Goal: Check status: Check status

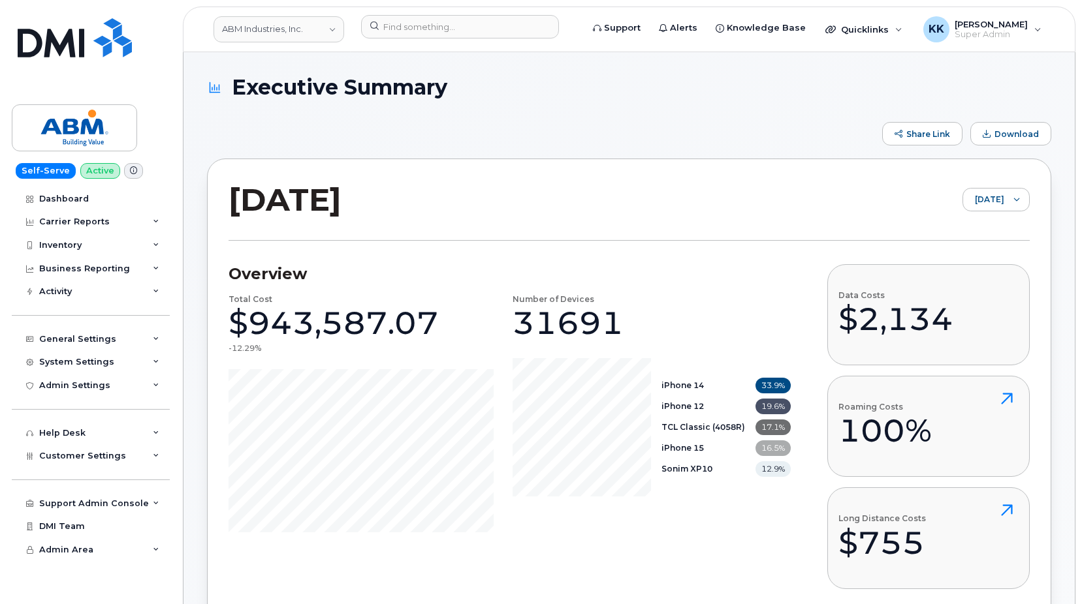
click at [90, 198] on link "Dashboard" at bounding box center [91, 198] width 158 height 23
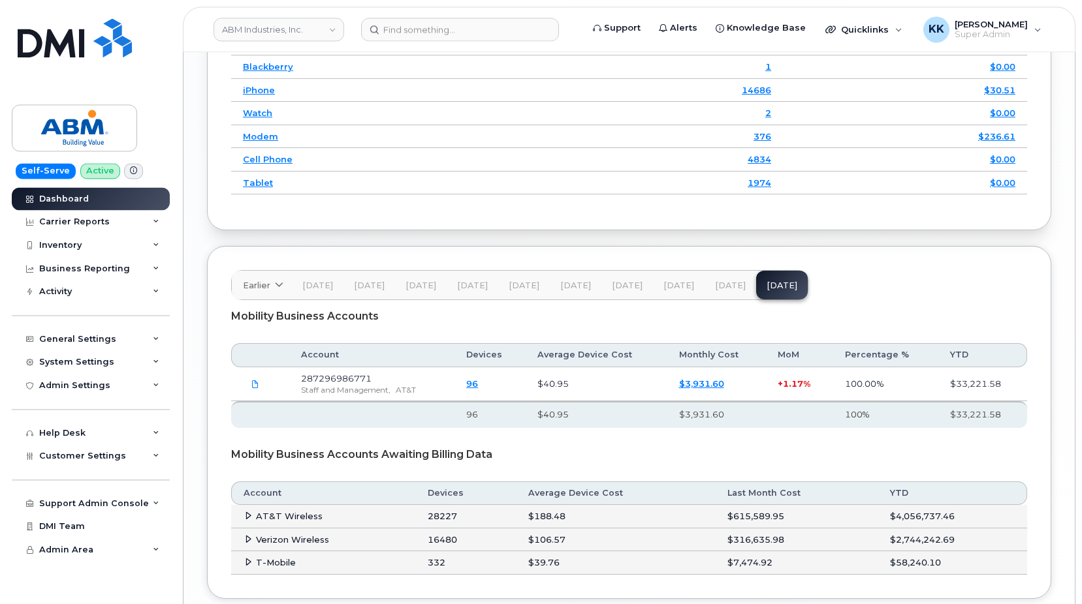
scroll to position [2014, 0]
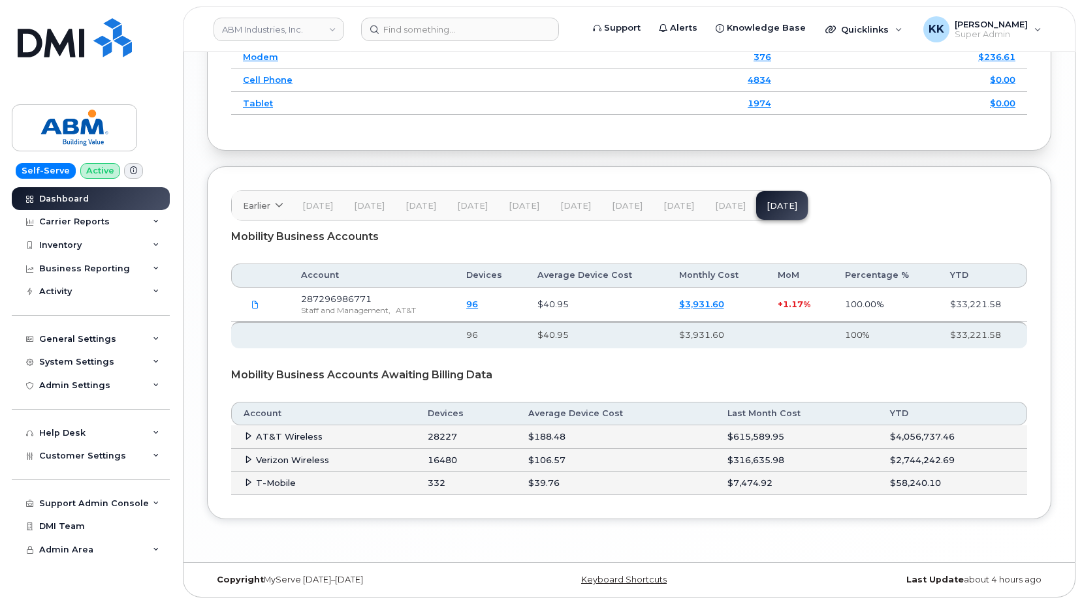
click at [726, 210] on span "[DATE]" at bounding box center [730, 206] width 31 height 10
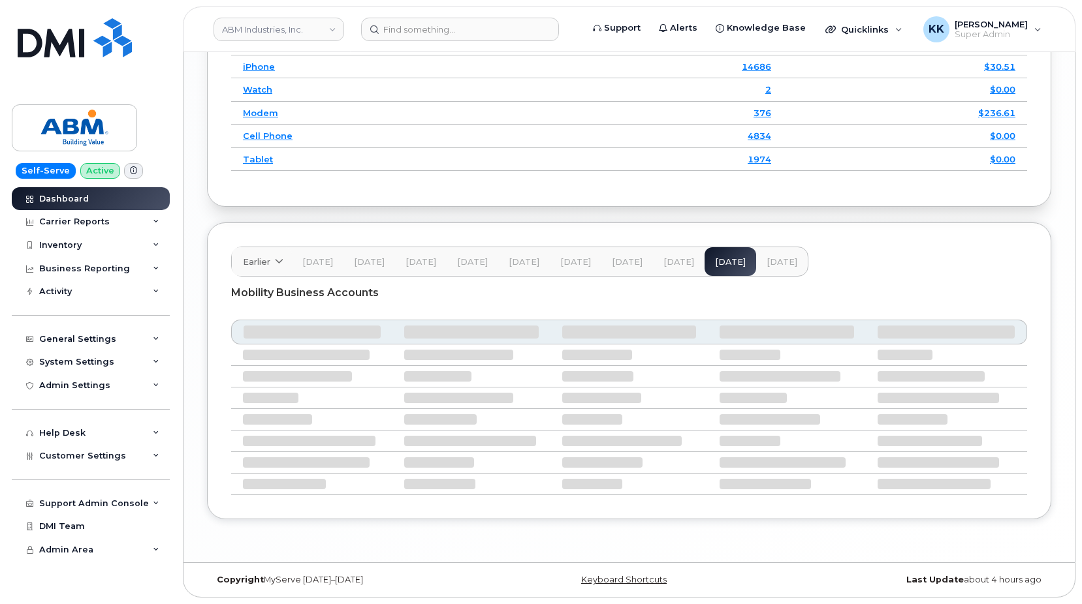
scroll to position [1902, 0]
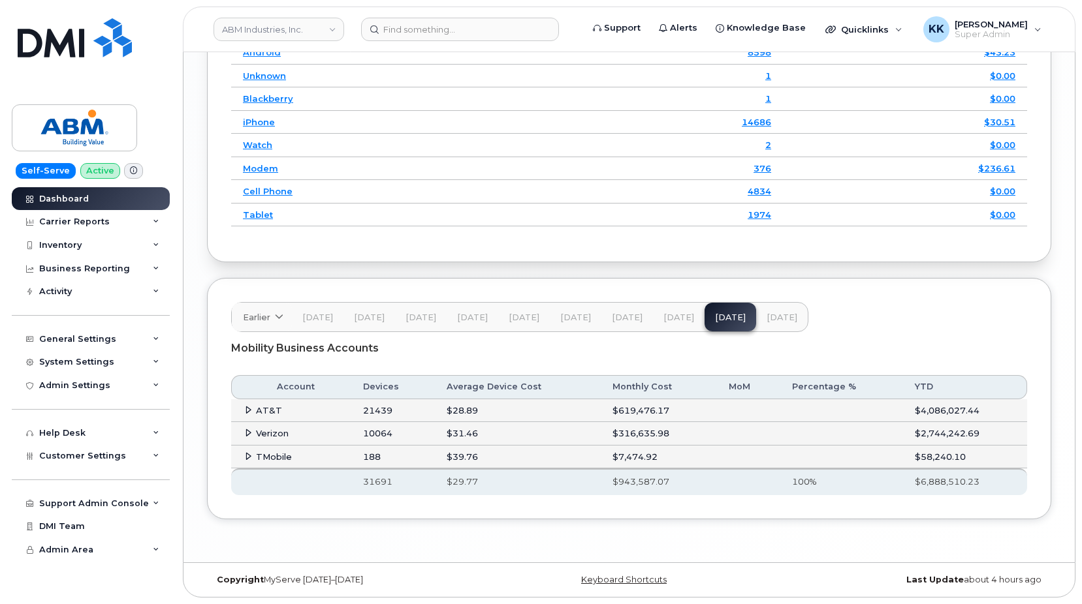
click at [253, 403] on td "AT&T" at bounding box center [291, 410] width 120 height 23
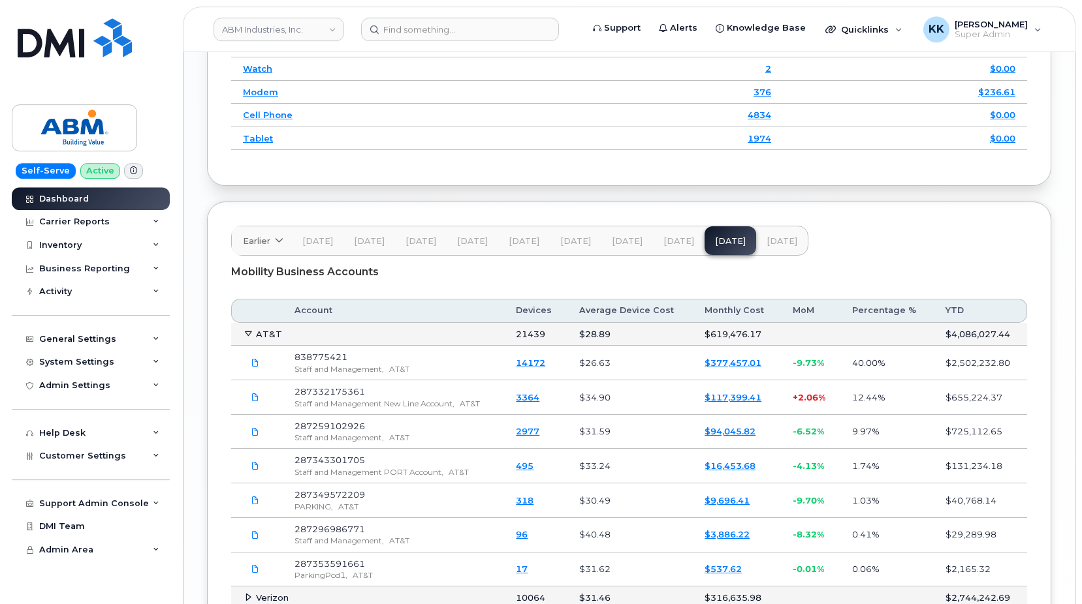
scroll to position [1969, 0]
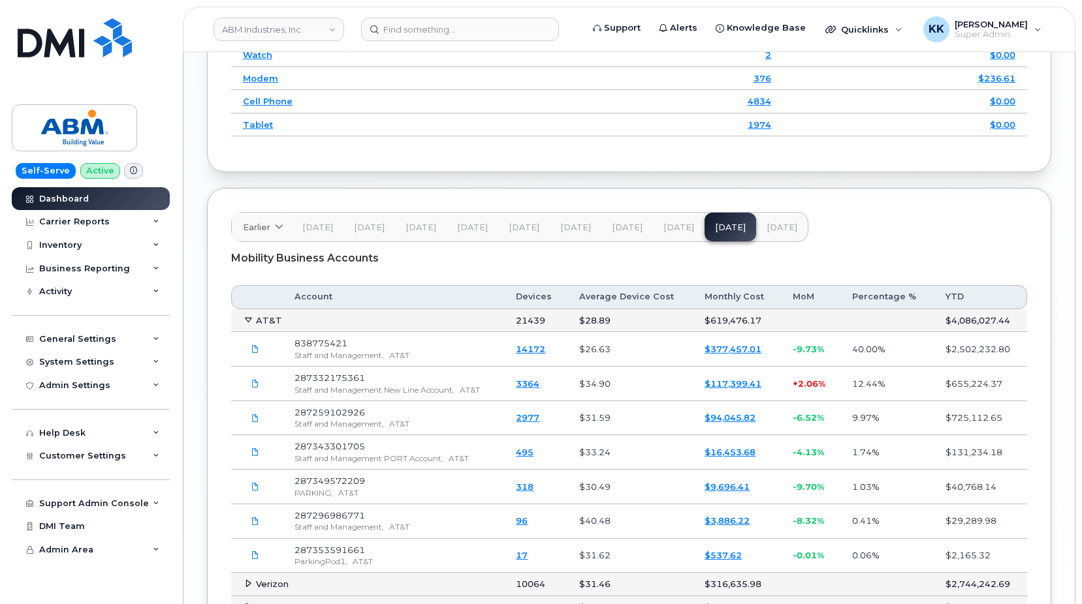
click at [754, 401] on td "$117,399.41" at bounding box center [737, 384] width 88 height 35
click at [753, 389] on link "$117,399.41" at bounding box center [732, 384] width 57 height 10
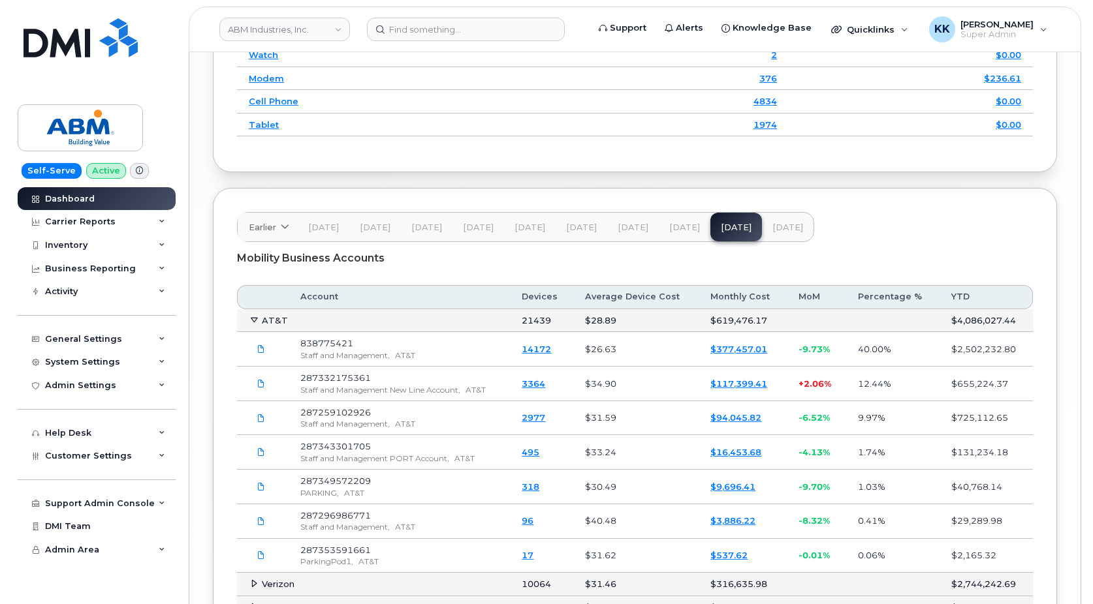
scroll to position [1945, 0]
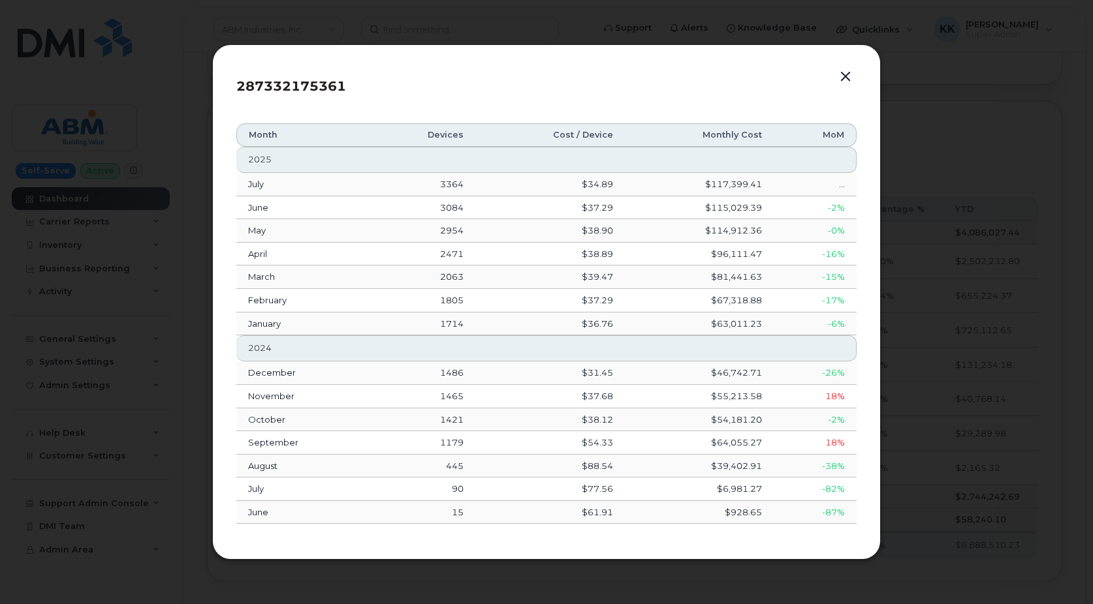
click at [847, 74] on button "button" at bounding box center [846, 77] width 20 height 18
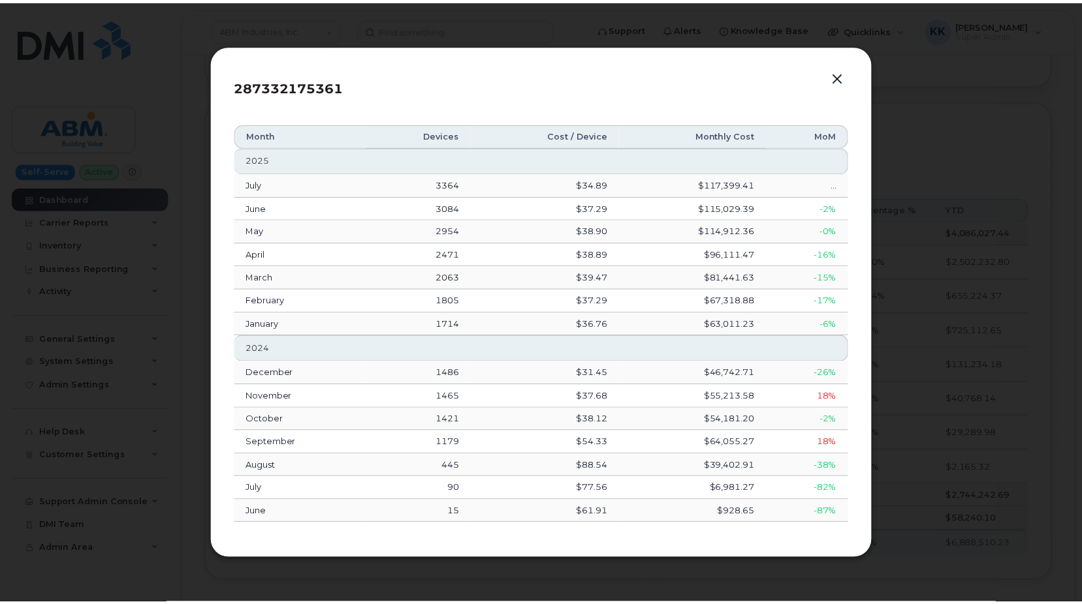
scroll to position [1969, 0]
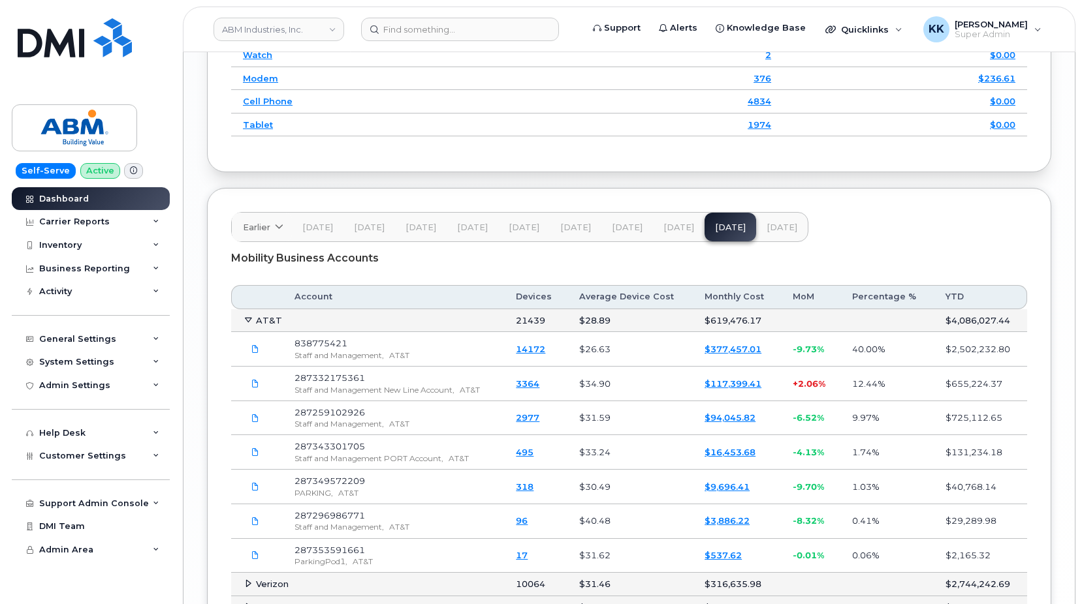
click at [734, 354] on link "$377,457.01" at bounding box center [732, 349] width 57 height 10
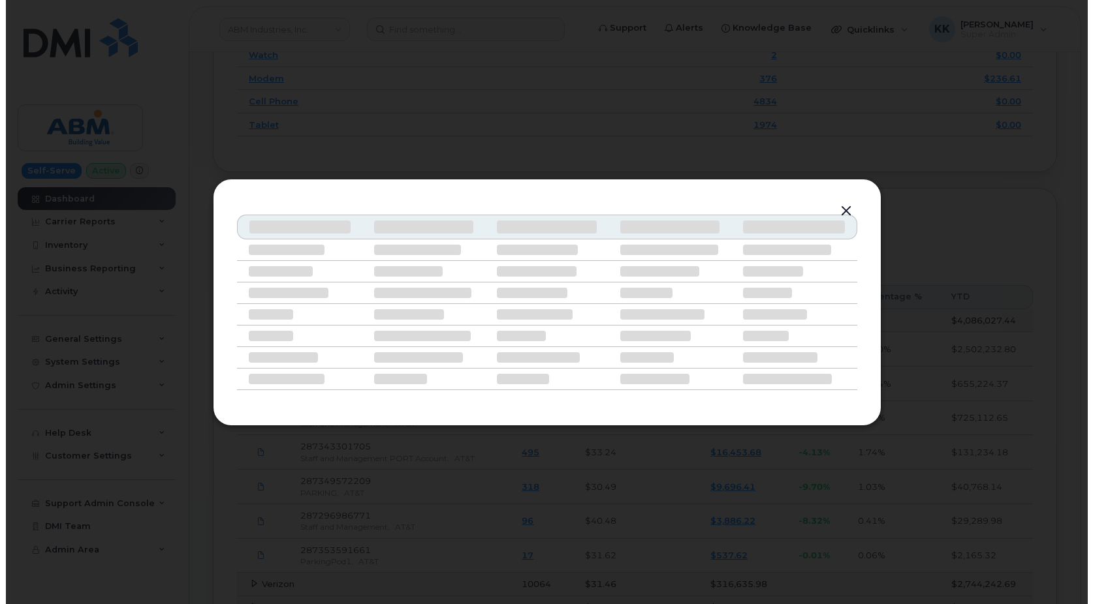
scroll to position [1945, 0]
